Goal: Transaction & Acquisition: Purchase product/service

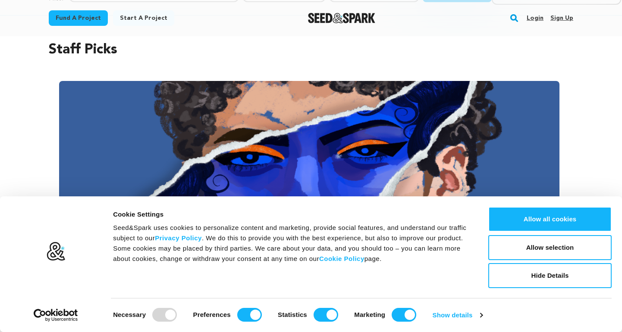
scroll to position [131, 0]
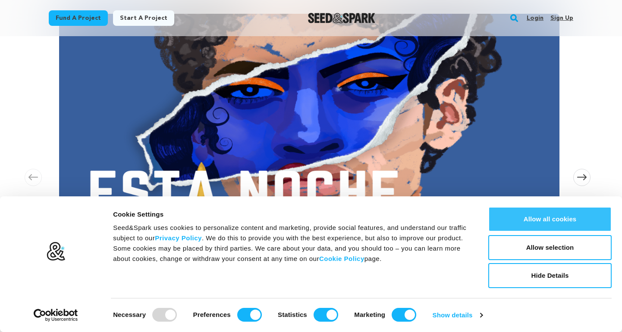
click at [575, 213] on button "Allow all cookies" at bounding box center [549, 219] width 123 height 25
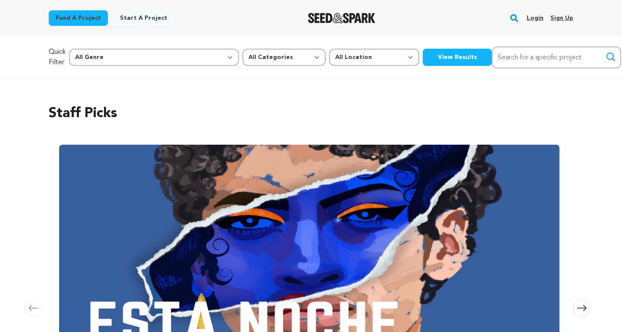
scroll to position [0, 0]
click at [537, 20] on link "Login" at bounding box center [534, 18] width 17 height 14
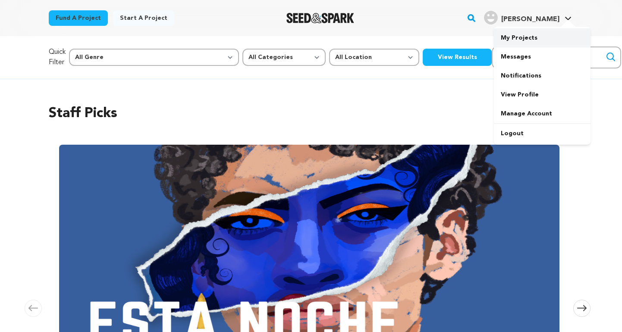
click at [540, 34] on link "My Projects" at bounding box center [542, 37] width 97 height 19
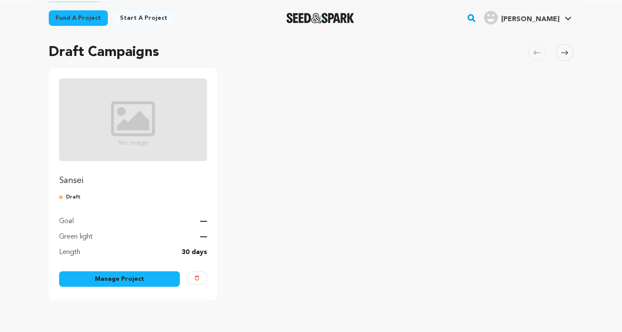
scroll to position [63, 0]
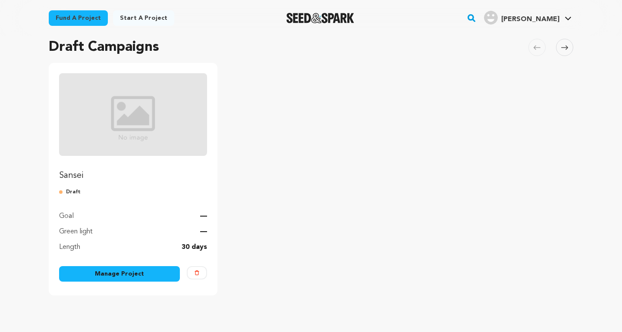
click at [110, 269] on link "Manage Project" at bounding box center [119, 274] width 121 height 16
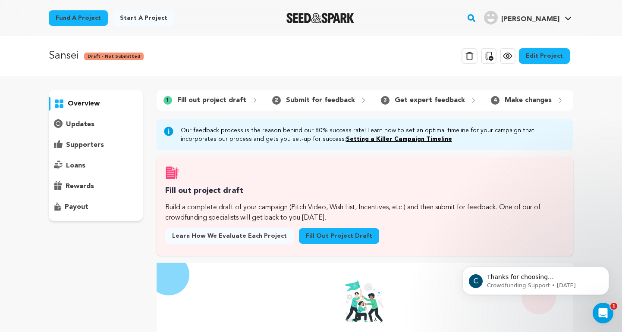
click at [82, 100] on p "overview" at bounding box center [84, 104] width 32 height 10
click at [57, 60] on p "Sansei" at bounding box center [64, 56] width 30 height 16
click at [320, 20] on img "Seed&Spark Homepage" at bounding box center [320, 18] width 68 height 10
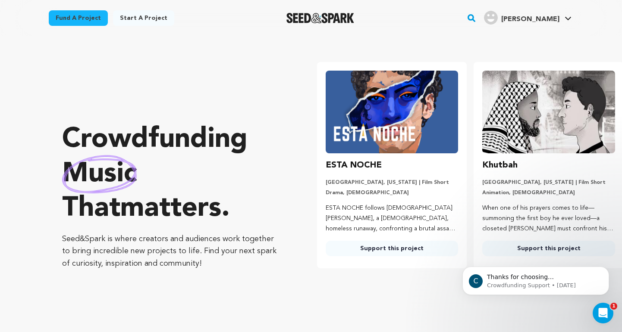
click at [501, 185] on p "[GEOGRAPHIC_DATA], [US_STATE] | Film Short" at bounding box center [548, 182] width 133 height 7
click at [531, 125] on img at bounding box center [548, 112] width 133 height 83
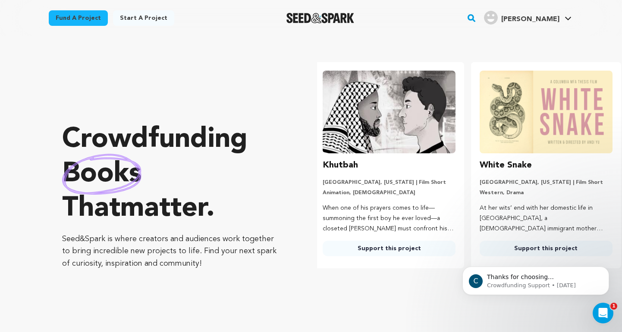
click at [539, 128] on img at bounding box center [545, 112] width 133 height 83
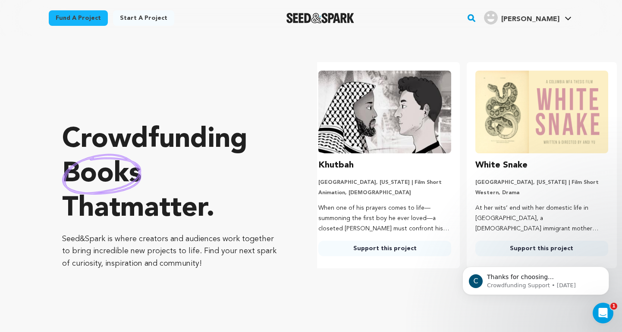
click at [333, 257] on li "Khutbah Los Angeles, California | Film Short Animation, LGBTQ When one of his p…" at bounding box center [385, 165] width 150 height 207
click at [341, 248] on link "Support this project" at bounding box center [384, 249] width 133 height 16
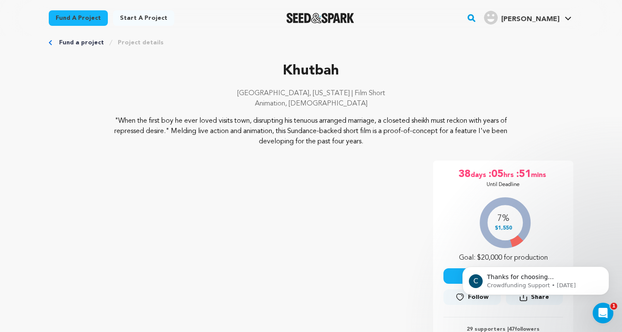
scroll to position [17, 0]
